Goal: Task Accomplishment & Management: Complete application form

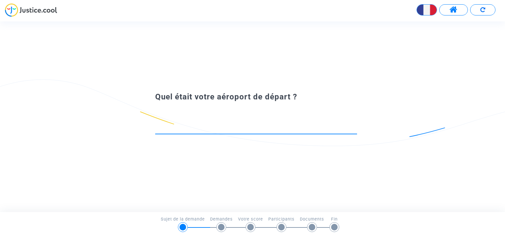
click at [183, 123] on div at bounding box center [256, 125] width 202 height 17
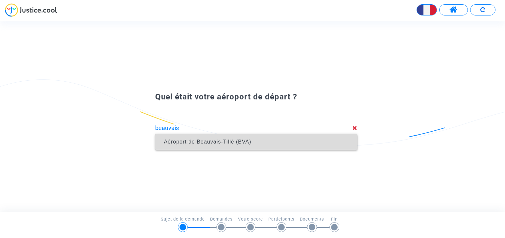
click at [199, 142] on span "Aéroport de Beauvais-Tillé (BVA)" at bounding box center [207, 142] width 87 height 6
type input "Aéroport de Beauvais-Tillé (BVA)"
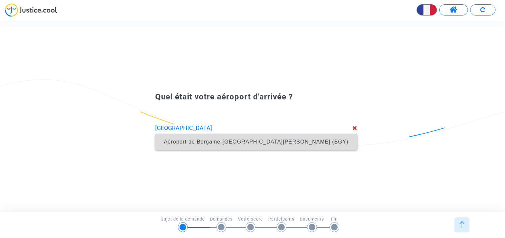
click at [188, 140] on span "Aéroport de Bergame-[GEOGRAPHIC_DATA][PERSON_NAME] (BGY)" at bounding box center [256, 142] width 184 height 6
type input "Aéroport de Bergame-[GEOGRAPHIC_DATA][PERSON_NAME] (BGY)"
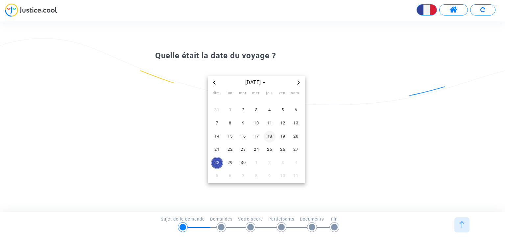
click at [267, 135] on span "18" at bounding box center [270, 137] width 12 height 12
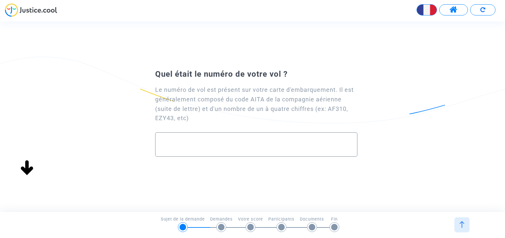
click at [169, 143] on input "text" at bounding box center [256, 145] width 188 height 8
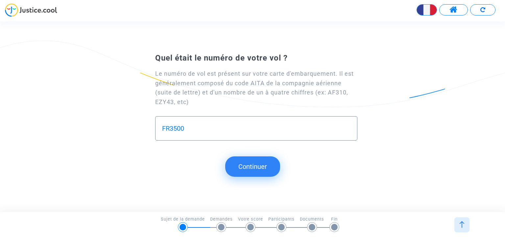
type input "FR3500"
click at [250, 165] on button "Continuer" at bounding box center [252, 166] width 55 height 20
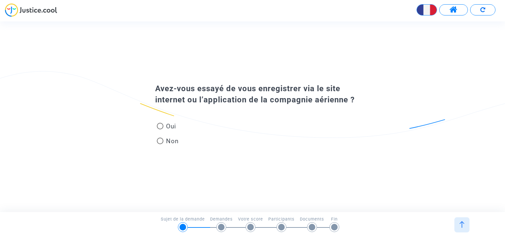
click at [160, 126] on span at bounding box center [160, 126] width 7 height 7
click at [160, 129] on input "Oui" at bounding box center [160, 129] width 0 height 0
radio input "true"
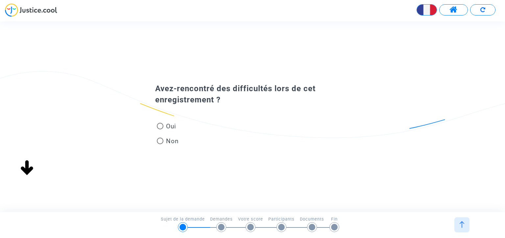
click at [159, 141] on span at bounding box center [160, 140] width 7 height 7
click at [160, 144] on input "Non" at bounding box center [160, 144] width 0 height 0
radio input "true"
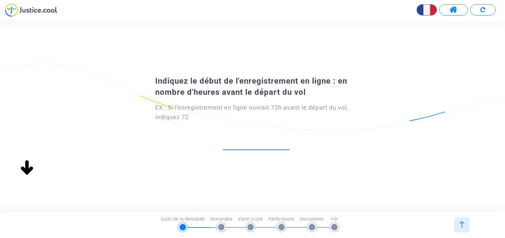
type input "1"
click at [288, 141] on input "1" at bounding box center [256, 142] width 67 height 9
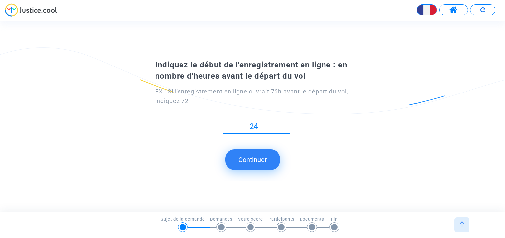
type input "24"
click at [256, 157] on button "Continuer" at bounding box center [252, 159] width 55 height 20
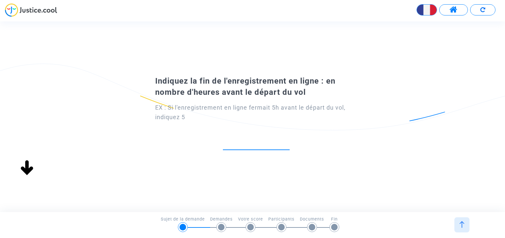
type input "8"
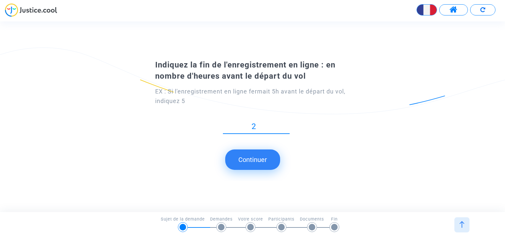
type input "2"
click at [253, 159] on button "Continuer" at bounding box center [252, 159] width 55 height 20
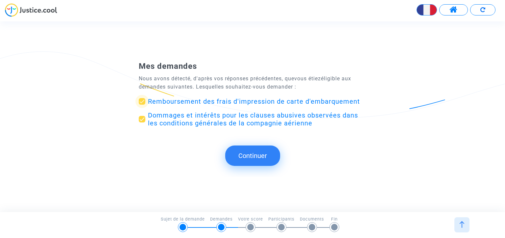
click at [197, 101] on span "Remboursement des frais d'impression de carte d'embarquement" at bounding box center [254, 101] width 212 height 8
click at [142, 105] on input "Remboursement des frais d'impression de carte d'embarquement" at bounding box center [142, 105] width 0 height 0
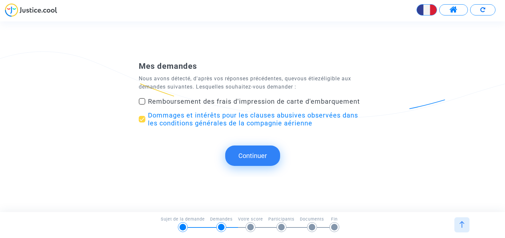
click at [197, 101] on span "Remboursement des frais d'impression de carte d'embarquement" at bounding box center [254, 101] width 212 height 8
click at [142, 105] on input "Remboursement des frais d'impression de carte d'embarquement" at bounding box center [142, 105] width 0 height 0
checkbox input "true"
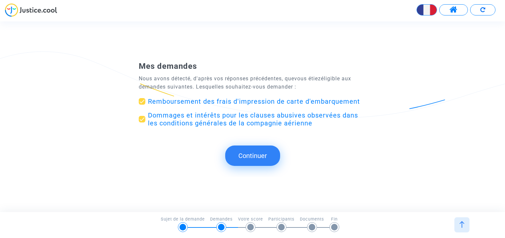
click at [143, 117] on span at bounding box center [142, 119] width 7 height 7
click at [142, 122] on input "Dommages et intérêts pour les clauses abusives observées dans les conditions gé…" at bounding box center [142, 122] width 0 height 0
checkbox input "false"
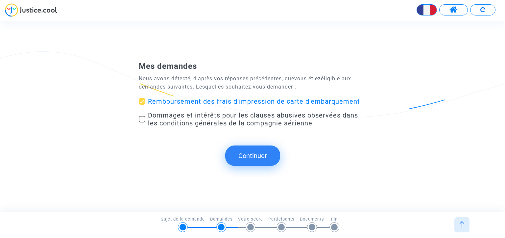
click at [251, 155] on button "Continuer" at bounding box center [252, 155] width 55 height 20
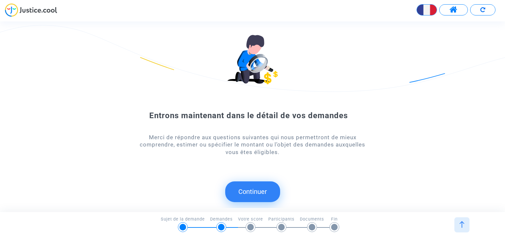
click at [254, 192] on button "Continuer" at bounding box center [252, 191] width 55 height 20
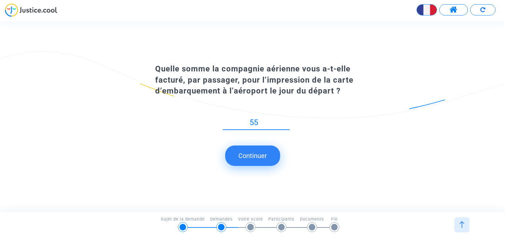
type input "55"
click at [250, 155] on button "Continuer" at bounding box center [252, 155] width 55 height 20
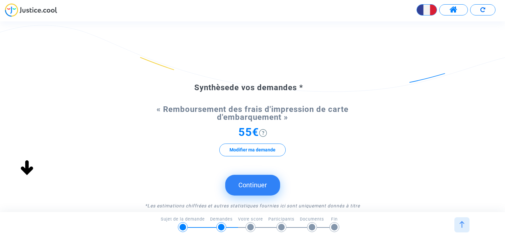
click at [253, 183] on button "Continuer" at bounding box center [252, 185] width 55 height 20
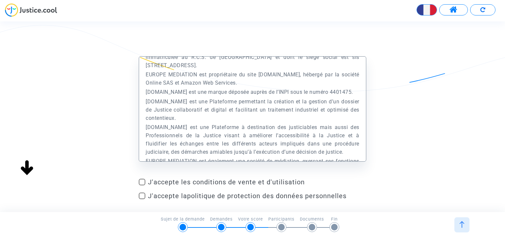
scroll to position [66, 0]
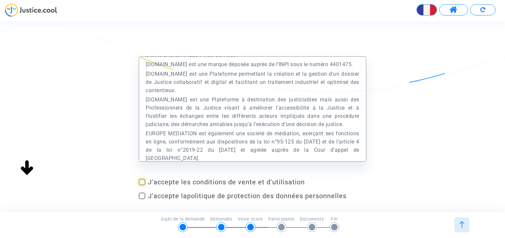
click at [143, 180] on span at bounding box center [142, 182] width 7 height 7
click at [142, 185] on input "J'accepte les conditions de vente et d'utilisation" at bounding box center [142, 185] width 0 height 0
checkbox input "true"
click at [142, 193] on span at bounding box center [142, 195] width 7 height 7
click at [142, 199] on input "J'accepte la politique de protection des données personnelles" at bounding box center [142, 199] width 0 height 0
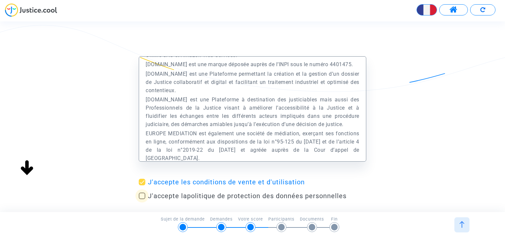
checkbox input "true"
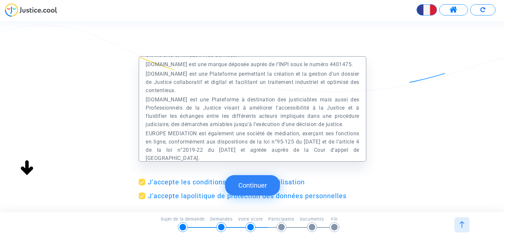
click at [249, 185] on button "Continuer" at bounding box center [252, 185] width 55 height 20
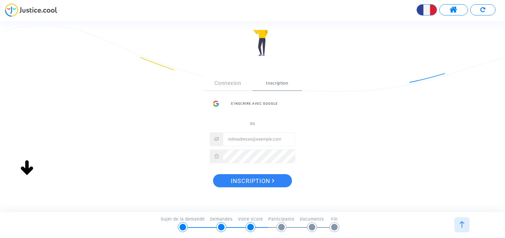
click at [236, 139] on input "Email" at bounding box center [259, 138] width 72 height 13
type input "[EMAIL_ADDRESS][DOMAIN_NAME]"
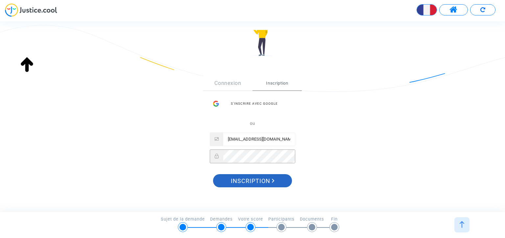
click at [262, 180] on span "Inscription" at bounding box center [253, 181] width 44 height 14
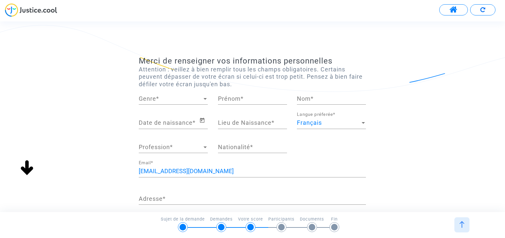
scroll to position [66, 0]
click at [203, 98] on div at bounding box center [205, 98] width 6 height 7
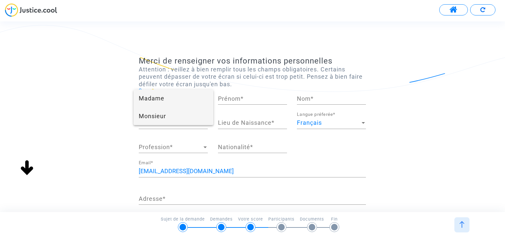
click at [167, 115] on span "Monsieur" at bounding box center [173, 116] width 69 height 18
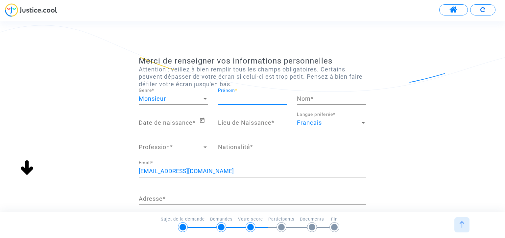
click at [238, 99] on input "Prénom *" at bounding box center [252, 98] width 69 height 7
type input "philippe"
click at [310, 99] on input "Nom *" at bounding box center [331, 98] width 69 height 7
type input "mouette"
click at [150, 123] on input "Date de naissance *" at bounding box center [169, 122] width 60 height 7
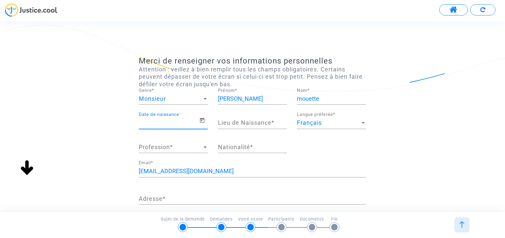
click at [152, 121] on input "Date de naissance *" at bounding box center [169, 122] width 60 height 7
click at [201, 120] on icon "Open calendar" at bounding box center [202, 120] width 5 height 5
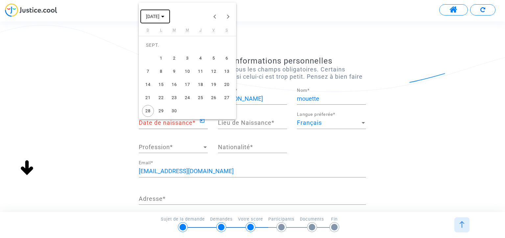
click at [164, 16] on polygon "Choose month and year" at bounding box center [162, 17] width 3 height 2
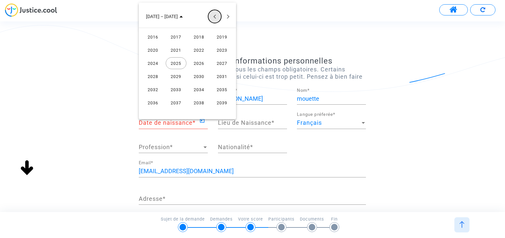
click at [213, 17] on button "Previous 24 years" at bounding box center [214, 16] width 13 height 13
click at [178, 88] on div "1961" at bounding box center [176, 90] width 21 height 12
click at [175, 75] on div "OCT." at bounding box center [176, 76] width 21 height 12
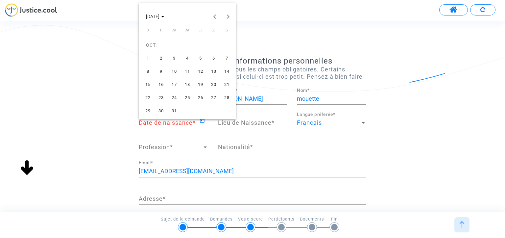
click at [227, 83] on div "21" at bounding box center [227, 85] width 12 height 12
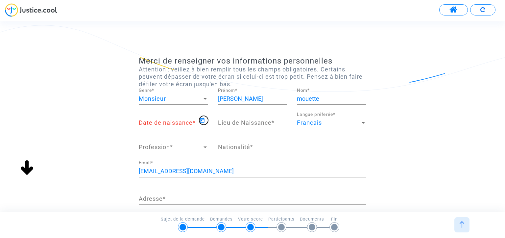
type input "21/10/1961"
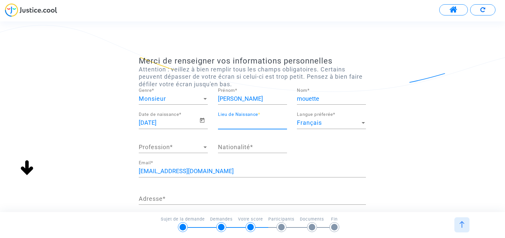
click at [237, 120] on input "Lieu de Naissance *" at bounding box center [252, 122] width 69 height 7
type input "versailles"
click at [165, 146] on span "Profession" at bounding box center [170, 147] width 63 height 7
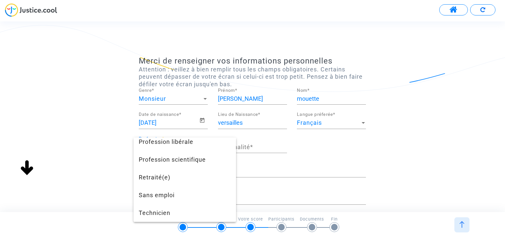
scroll to position [625, 0]
click at [150, 184] on span "Retraité(e)" at bounding box center [185, 177] width 92 height 18
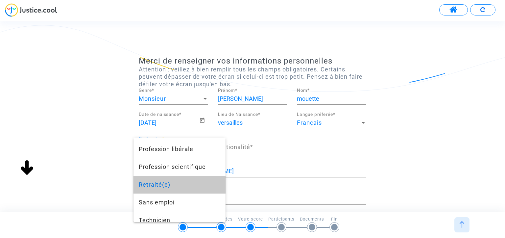
scroll to position [0, 0]
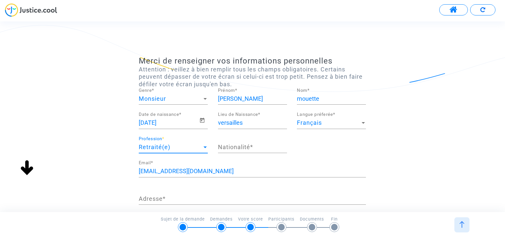
click at [235, 144] on input "Nationalité *" at bounding box center [252, 147] width 69 height 7
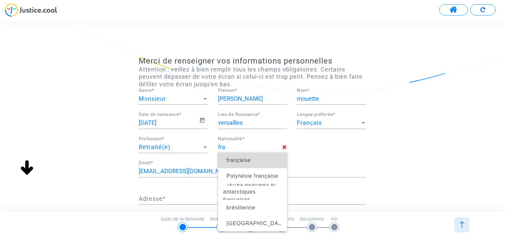
click at [245, 157] on span "française" at bounding box center [239, 160] width 24 height 6
type input "française"
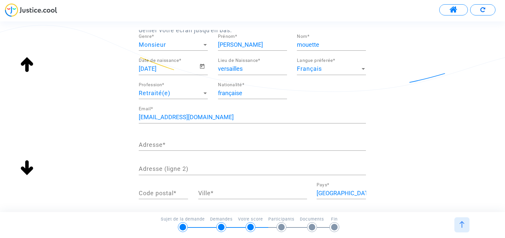
scroll to position [66, 0]
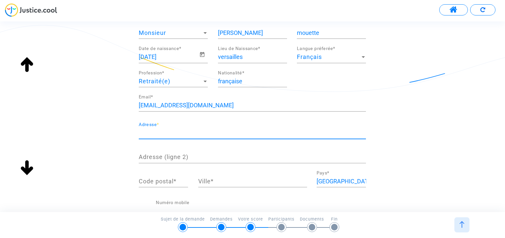
click at [183, 132] on input "Adresse *" at bounding box center [252, 133] width 227 height 7
type input "20 rue du docteur bertrand"
click at [154, 179] on input "Code postal *" at bounding box center [163, 181] width 49 height 7
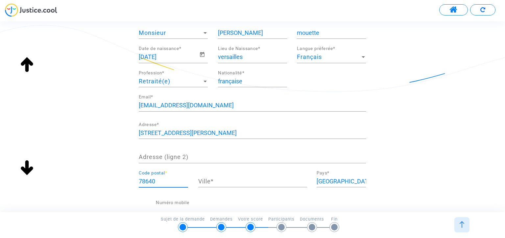
type input "78640"
click at [220, 178] on input "Ville *" at bounding box center [252, 181] width 109 height 7
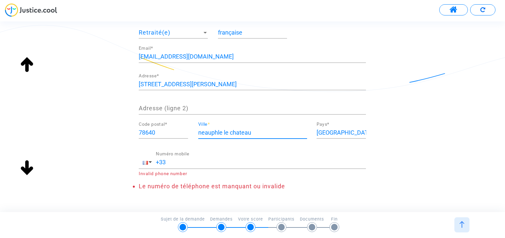
scroll to position [132, 0]
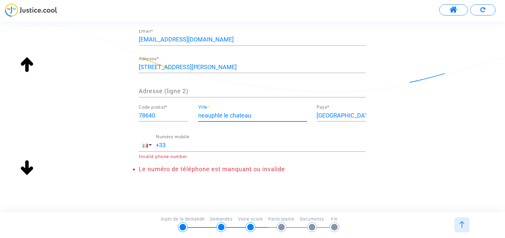
type input "neauphle le chateau"
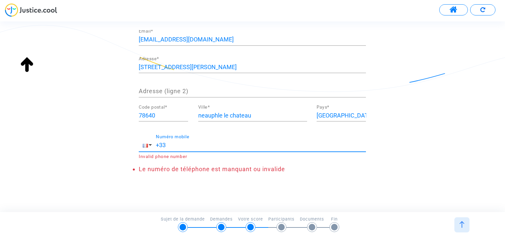
click at [181, 145] on input "+33" at bounding box center [261, 145] width 210 height 7
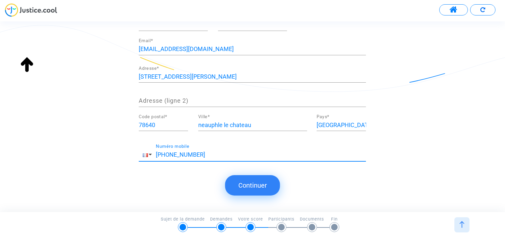
scroll to position [120, 0]
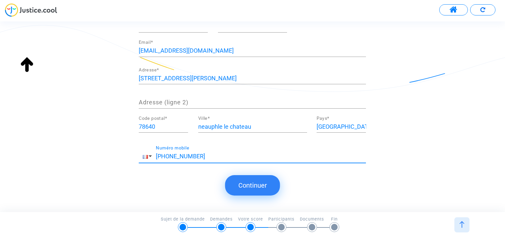
type input "+33 0607887544"
click at [247, 185] on button "Continuer" at bounding box center [252, 185] width 55 height 20
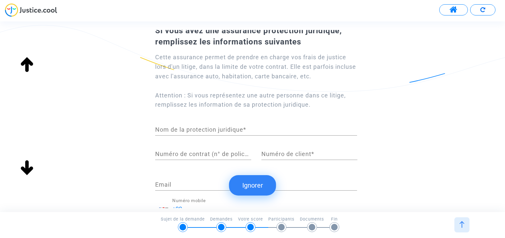
scroll to position [66, 0]
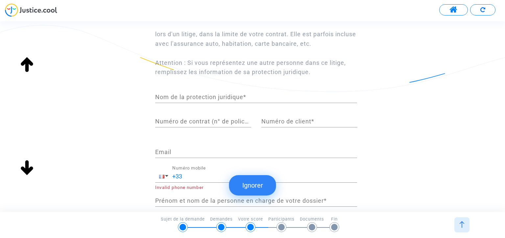
click at [253, 184] on button "Ignorer" at bounding box center [252, 185] width 47 height 20
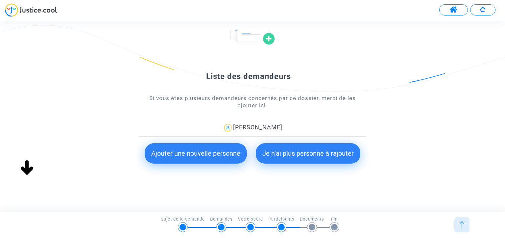
scroll to position [63, 0]
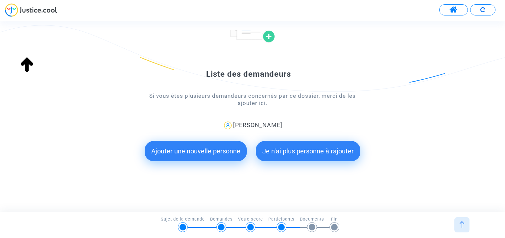
click at [185, 151] on button "Ajouter une nouvelle personne" at bounding box center [196, 151] width 102 height 20
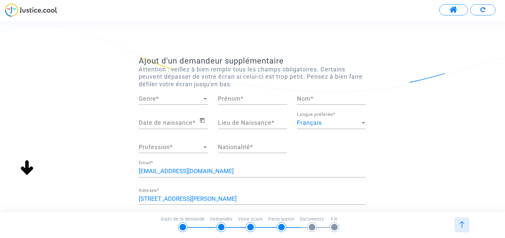
scroll to position [0, 0]
click at [205, 98] on div at bounding box center [205, 99] width 3 height 2
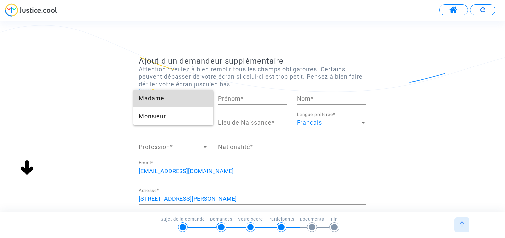
click at [159, 98] on span "Madame" at bounding box center [173, 98] width 69 height 18
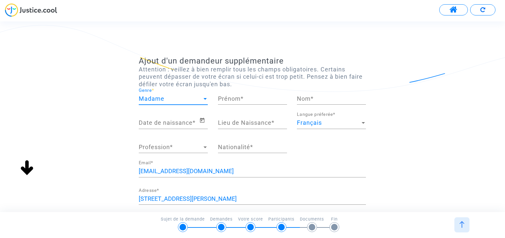
click at [246, 99] on input "Prénom *" at bounding box center [252, 98] width 69 height 7
type input "lucette"
click at [320, 99] on input "Nom *" at bounding box center [331, 98] width 69 height 7
type input "gagnaire"
click at [162, 124] on input "Date de naissance *" at bounding box center [169, 122] width 60 height 7
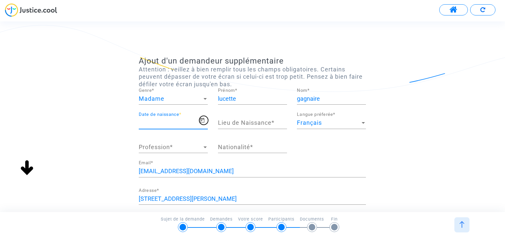
click at [202, 120] on icon "Open calendar" at bounding box center [202, 120] width 6 height 8
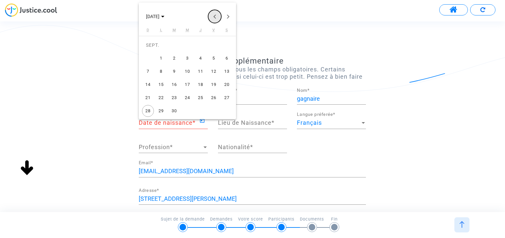
click at [212, 17] on button "Previous month" at bounding box center [214, 16] width 13 height 13
click at [226, 17] on button "Next month" at bounding box center [227, 16] width 13 height 13
click at [164, 16] on icon "Choose month and year" at bounding box center [162, 17] width 3 height 2
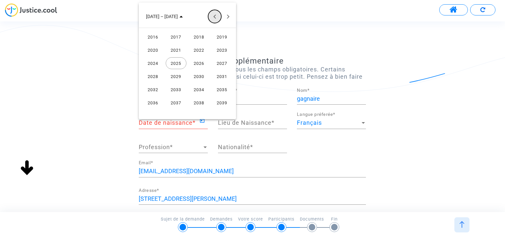
click at [213, 16] on button "Previous 24 years" at bounding box center [214, 16] width 13 height 13
click at [199, 74] on div "1958" at bounding box center [199, 76] width 21 height 12
click at [200, 74] on div "NOV." at bounding box center [199, 76] width 21 height 12
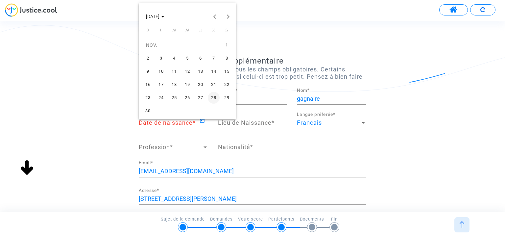
click at [173, 58] on div "4" at bounding box center [174, 58] width 12 height 12
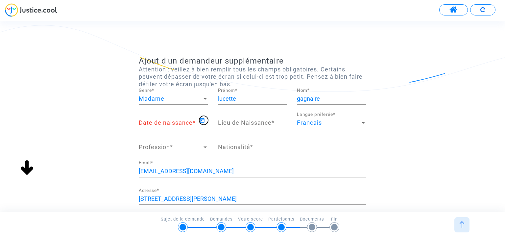
type input "04/11/1958"
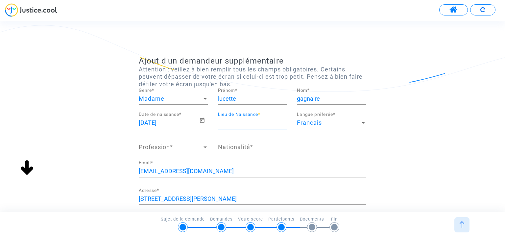
click at [237, 121] on input "Lieu de Naissance *" at bounding box center [252, 122] width 69 height 7
type input "tourcoing"
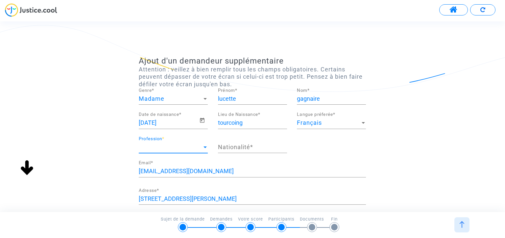
click at [172, 144] on span "Profession" at bounding box center [170, 147] width 63 height 7
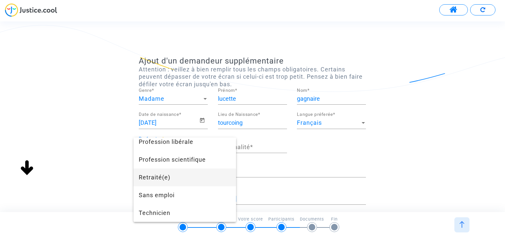
scroll to position [632, 0]
click at [145, 176] on span "Retraité(e)" at bounding box center [185, 177] width 92 height 18
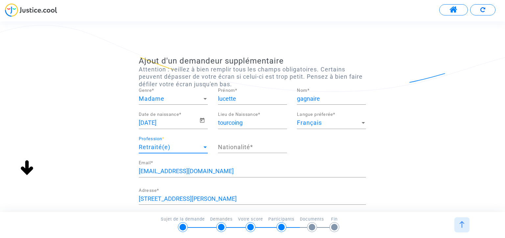
click at [248, 147] on input "Nationalité *" at bounding box center [252, 147] width 69 height 7
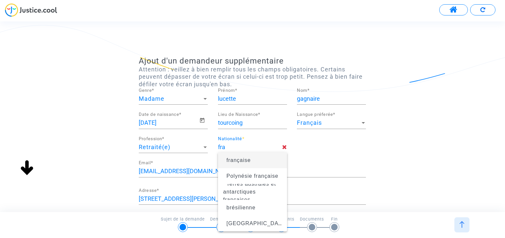
click at [239, 159] on span "française" at bounding box center [239, 160] width 24 height 6
type input "française"
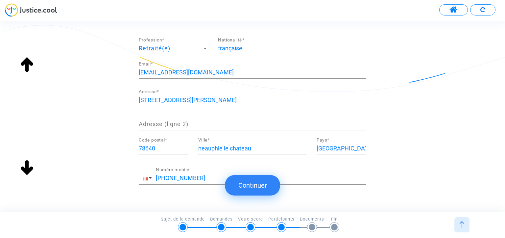
scroll to position [120, 0]
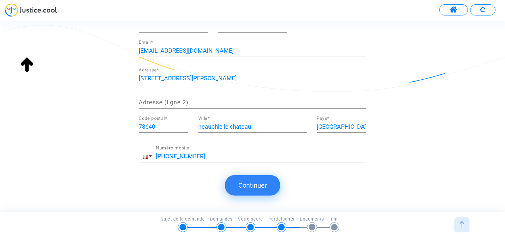
click at [254, 185] on button "Continuer" at bounding box center [252, 185] width 55 height 20
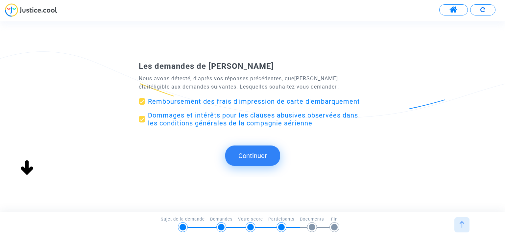
scroll to position [0, 0]
click at [141, 118] on span at bounding box center [142, 119] width 7 height 7
click at [142, 122] on input "Dommages et intérêts pour les clauses abusives observées dans les conditions gé…" at bounding box center [142, 122] width 0 height 0
checkbox input "false"
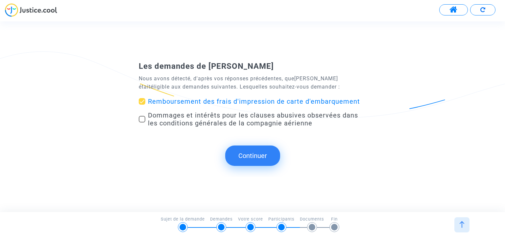
click at [253, 155] on button "Continuer" at bounding box center [252, 155] width 55 height 20
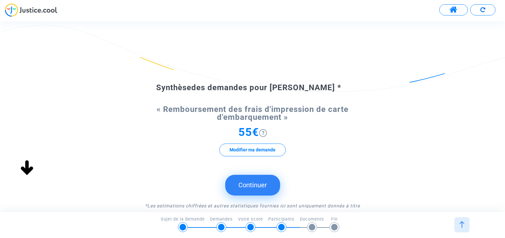
click at [247, 182] on button "Continuer" at bounding box center [252, 185] width 55 height 20
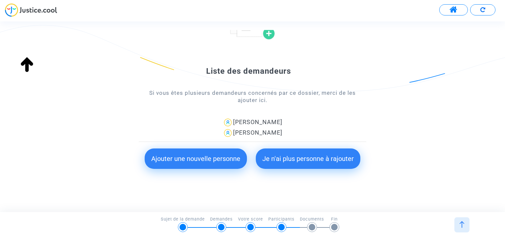
scroll to position [73, 0]
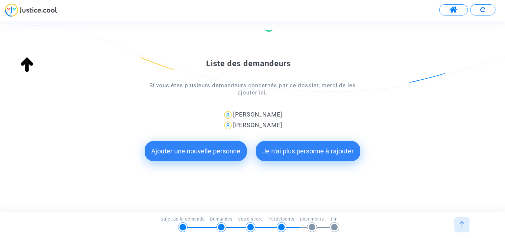
click at [306, 151] on button "Je n'ai plus personne à rajouter" at bounding box center [308, 151] width 105 height 20
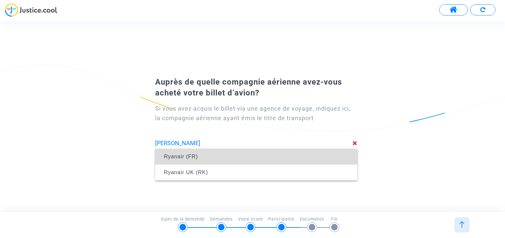
click at [189, 157] on span "Ryanair (FR)" at bounding box center [181, 157] width 34 height 6
type input "Ryanair (FR)"
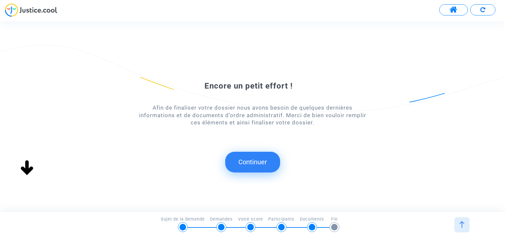
scroll to position [0, 0]
click at [255, 163] on button "Continuer" at bounding box center [252, 162] width 55 height 20
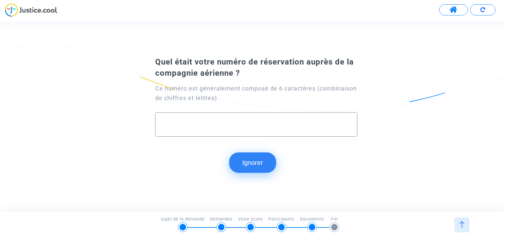
click at [170, 123] on input "text" at bounding box center [256, 125] width 188 height 8
type input "X1ER5A"
click at [250, 162] on button "Continuer" at bounding box center [252, 162] width 55 height 20
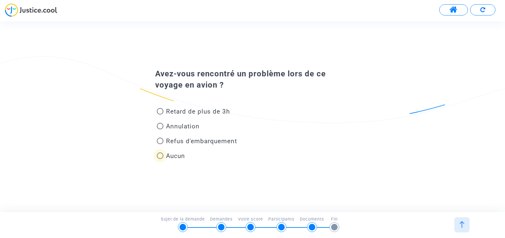
click at [160, 155] on span at bounding box center [160, 155] width 7 height 7
click at [160, 159] on input "Aucun" at bounding box center [160, 159] width 0 height 0
radio input "true"
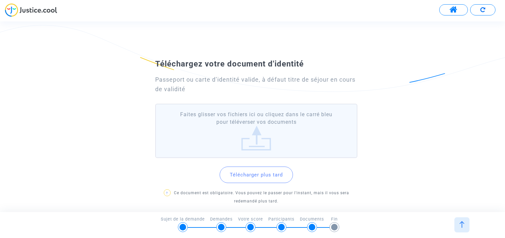
click at [224, 126] on label "Faites glisser vos fichiers ici ou cliquez dans le carré bleu pour téléverser v…" at bounding box center [256, 131] width 202 height 54
click at [0, 0] on input "Faites glisser vos fichiers ici ou cliquez dans le carré bleu pour téléverser v…" at bounding box center [0, 0] width 0 height 0
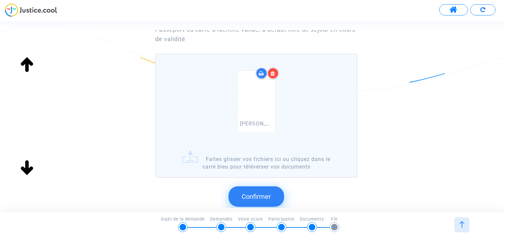
scroll to position [66, 0]
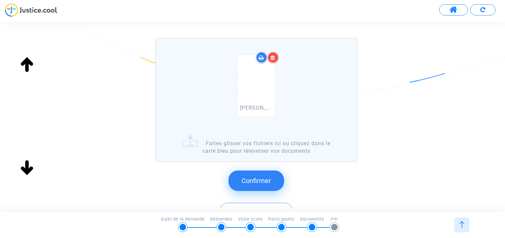
click at [189, 142] on label "philippe identité 2012 001.jpg Faites glisser vos fichiers ici ou cliquez dans …" at bounding box center [256, 100] width 202 height 124
click at [0, 0] on input "philippe identité 2012 001.jpg Faites glisser vos fichiers ici ou cliquez dans …" at bounding box center [0, 0] width 0 height 0
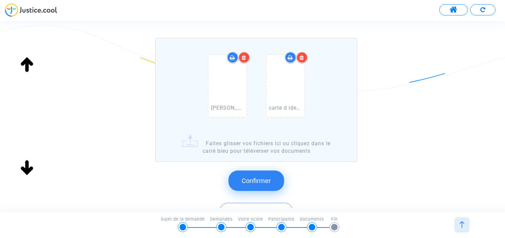
click at [254, 180] on span "Confirmer" at bounding box center [256, 181] width 29 height 8
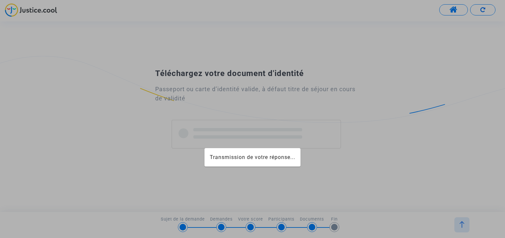
scroll to position [0, 0]
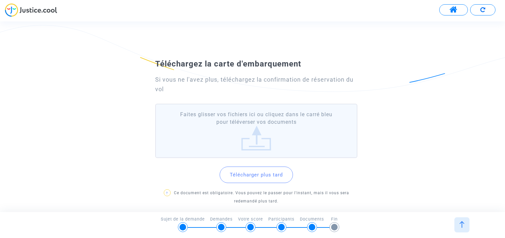
click at [252, 140] on label "Faites glisser vos fichiers ici ou cliquez dans le carré bleu pour téléverser v…" at bounding box center [256, 131] width 202 height 54
click at [0, 0] on input "Faites glisser vos fichiers ici ou cliquez dans le carré bleu pour téléverser v…" at bounding box center [0, 0] width 0 height 0
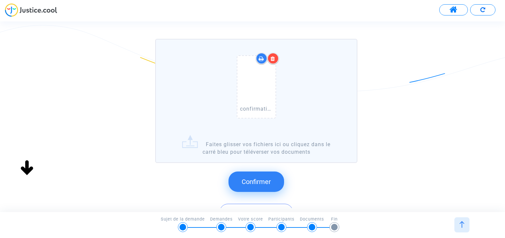
scroll to position [66, 0]
click at [256, 180] on span "Confirmer" at bounding box center [256, 181] width 29 height 8
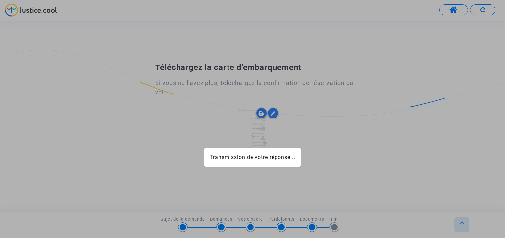
scroll to position [0, 0]
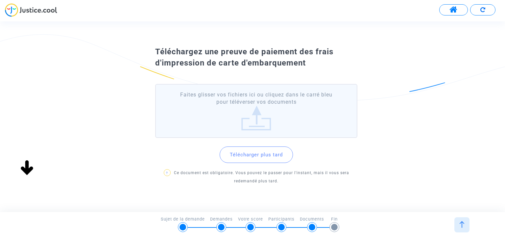
click at [249, 121] on label "Faites glisser vos fichiers ici ou cliquez dans le carré bleu pour téléverser v…" at bounding box center [256, 111] width 202 height 54
click at [0, 0] on input "Faites glisser vos fichiers ici ou cliquez dans le carré bleu pour téléverser v…" at bounding box center [0, 0] width 0 height 0
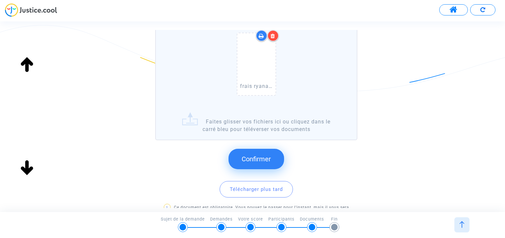
scroll to position [99, 0]
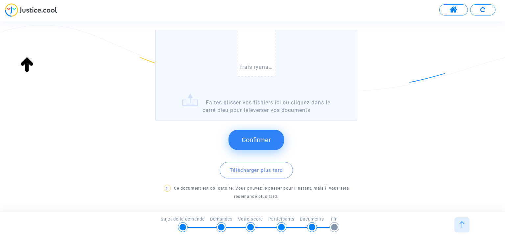
click at [262, 138] on span "Confirmer" at bounding box center [256, 140] width 29 height 8
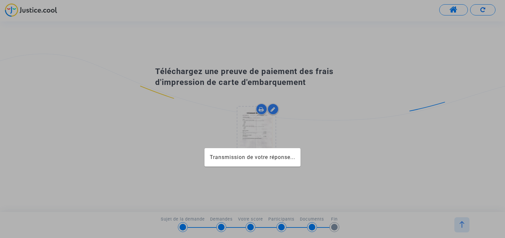
scroll to position [0, 0]
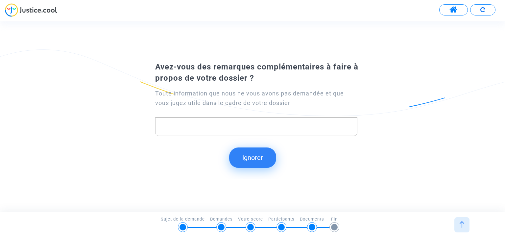
click at [254, 156] on button "Ignorer" at bounding box center [252, 157] width 47 height 20
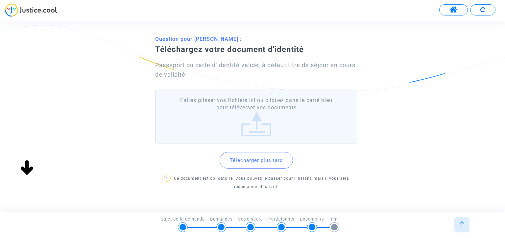
scroll to position [33, 0]
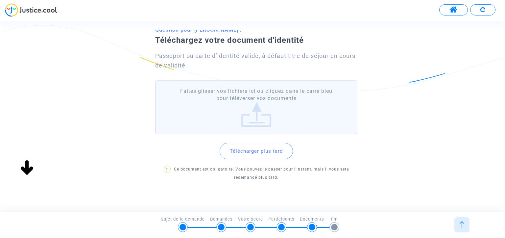
click at [249, 115] on label "Faites glisser vos fichiers ici ou cliquez dans le carré bleu pour téléverser v…" at bounding box center [256, 107] width 202 height 54
click at [0, 0] on input "Faites glisser vos fichiers ici ou cliquez dans le carré bleu pour téléverser v…" at bounding box center [0, 0] width 0 height 0
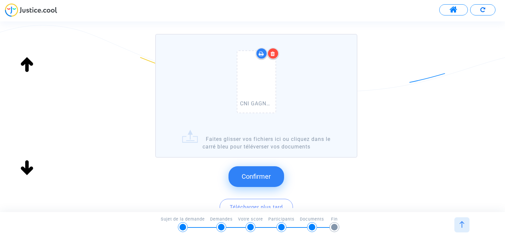
scroll to position [99, 0]
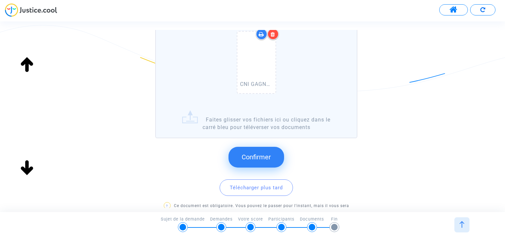
click at [250, 156] on span "Confirmer" at bounding box center [256, 157] width 29 height 8
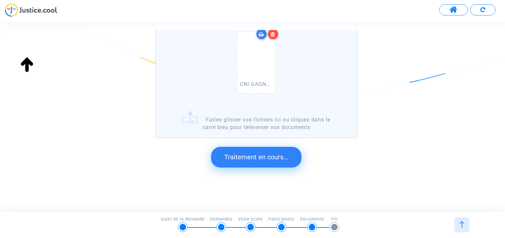
scroll to position [0, 0]
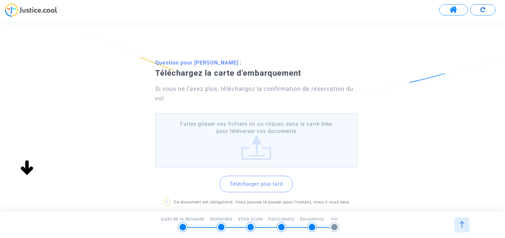
click at [258, 146] on label "Faites glisser vos fichiers ici ou cliquez dans le carré bleu pour téléverser v…" at bounding box center [256, 140] width 202 height 54
click at [0, 0] on input "Faites glisser vos fichiers ici ou cliquez dans le carré bleu pour téléverser v…" at bounding box center [0, 0] width 0 height 0
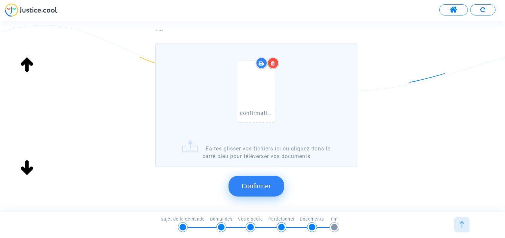
scroll to position [99, 0]
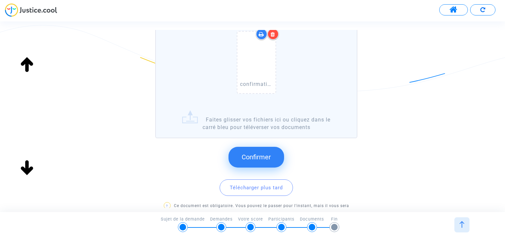
click at [254, 155] on span "Confirmer" at bounding box center [256, 157] width 29 height 8
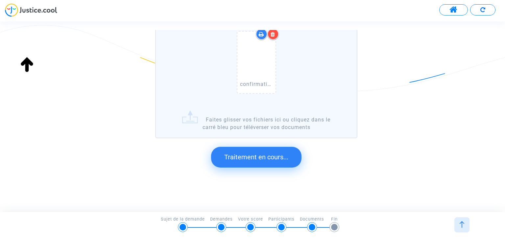
scroll to position [0, 0]
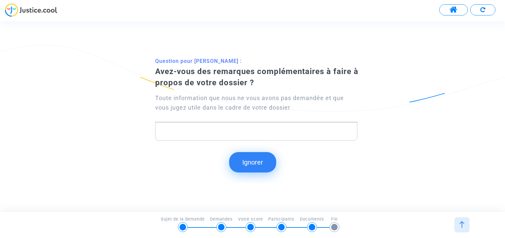
click at [250, 159] on button "Ignorer" at bounding box center [252, 162] width 47 height 20
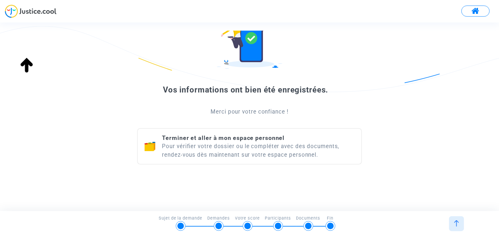
scroll to position [50, 0]
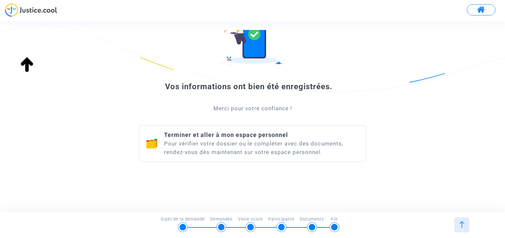
click at [259, 143] on div "Terminer et aller à mon espace personnel Pour vérifier votre dossier ou le comp…" at bounding box center [261, 144] width 195 height 26
